Goal: Obtain resource: Download file/media

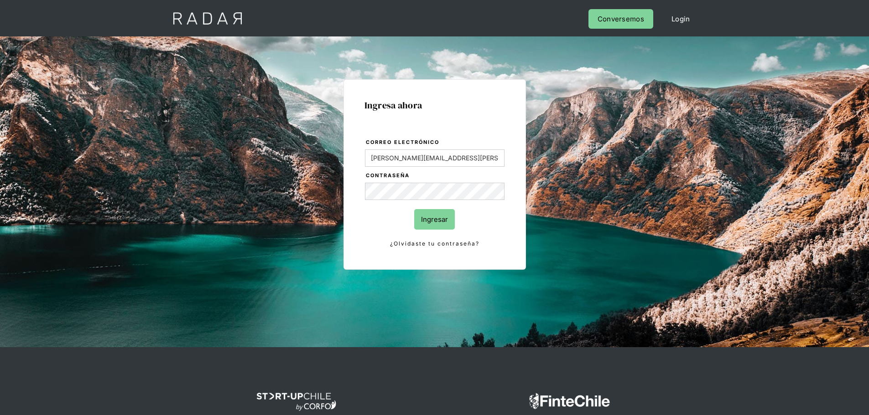
click at [440, 221] on input "Ingresar" at bounding box center [434, 219] width 41 height 21
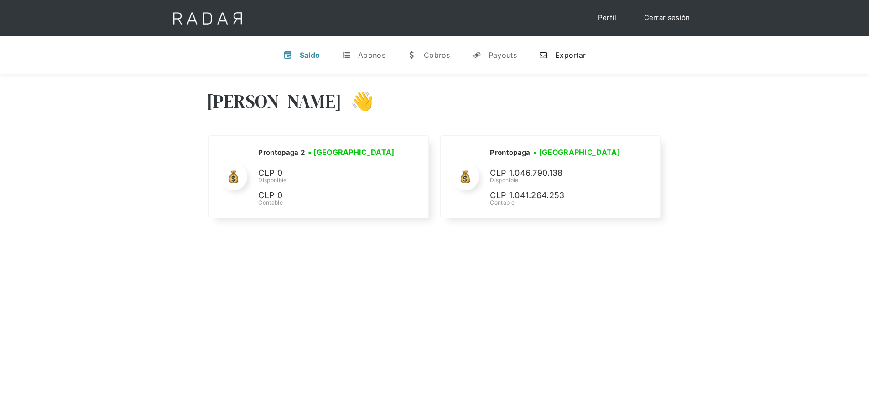
click at [569, 55] on div "Exportar" at bounding box center [570, 55] width 31 height 9
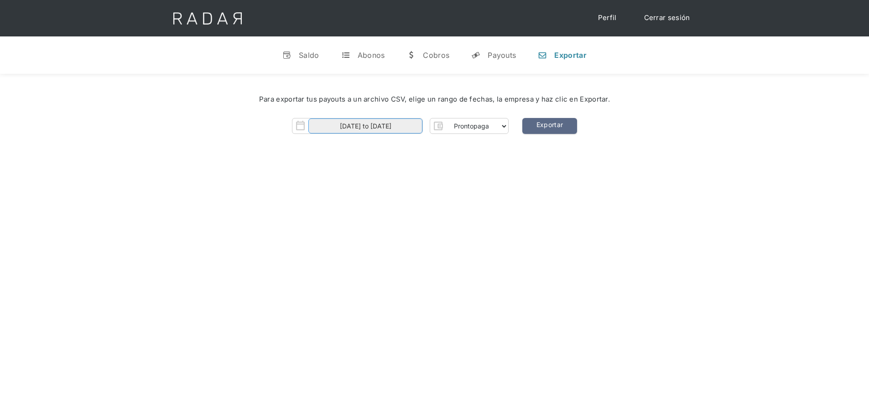
click at [394, 133] on input "[DATE] to [DATE]" at bounding box center [365, 126] width 114 height 15
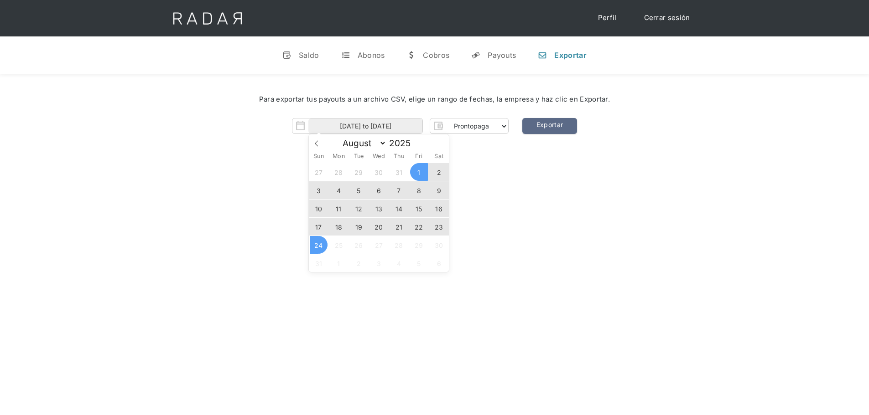
click at [621, 194] on div "[PERSON_NAME] 👋 Cargando tus cuentas... Nombre de la empresa • [GEOGRAPHIC_DATA…" at bounding box center [434, 281] width 869 height 415
click at [395, 128] on input "[DATE] to [DATE]" at bounding box center [365, 126] width 114 height 15
click at [440, 221] on span "23" at bounding box center [439, 227] width 18 height 18
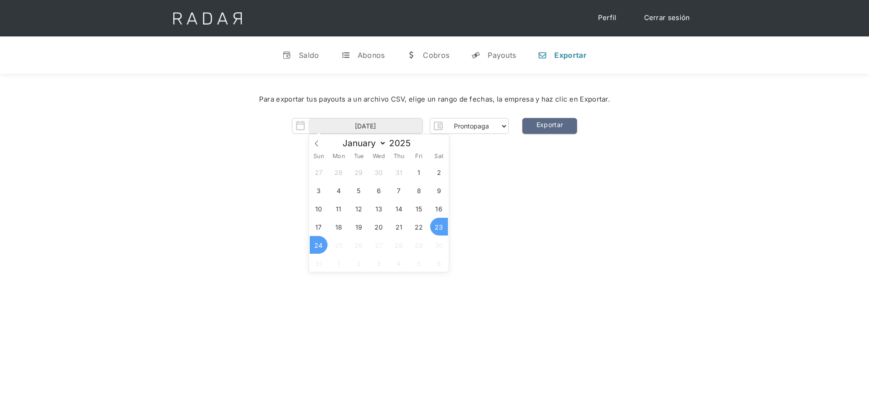
click at [322, 241] on span "24" at bounding box center [319, 245] width 18 height 18
type input "[DATE] to [DATE]"
click at [551, 121] on link "Exportar" at bounding box center [549, 126] width 55 height 16
click at [549, 119] on link "Exportar" at bounding box center [549, 126] width 55 height 16
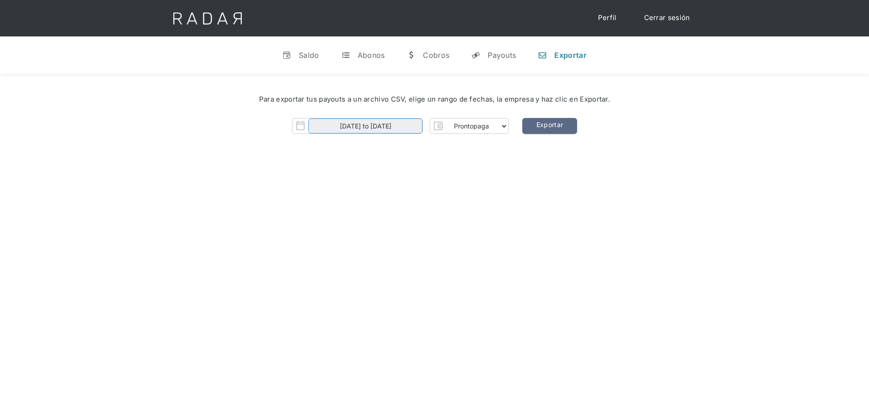
click at [366, 124] on input "[DATE] to [DATE]" at bounding box center [365, 126] width 114 height 15
